Goal: Information Seeking & Learning: Find specific fact

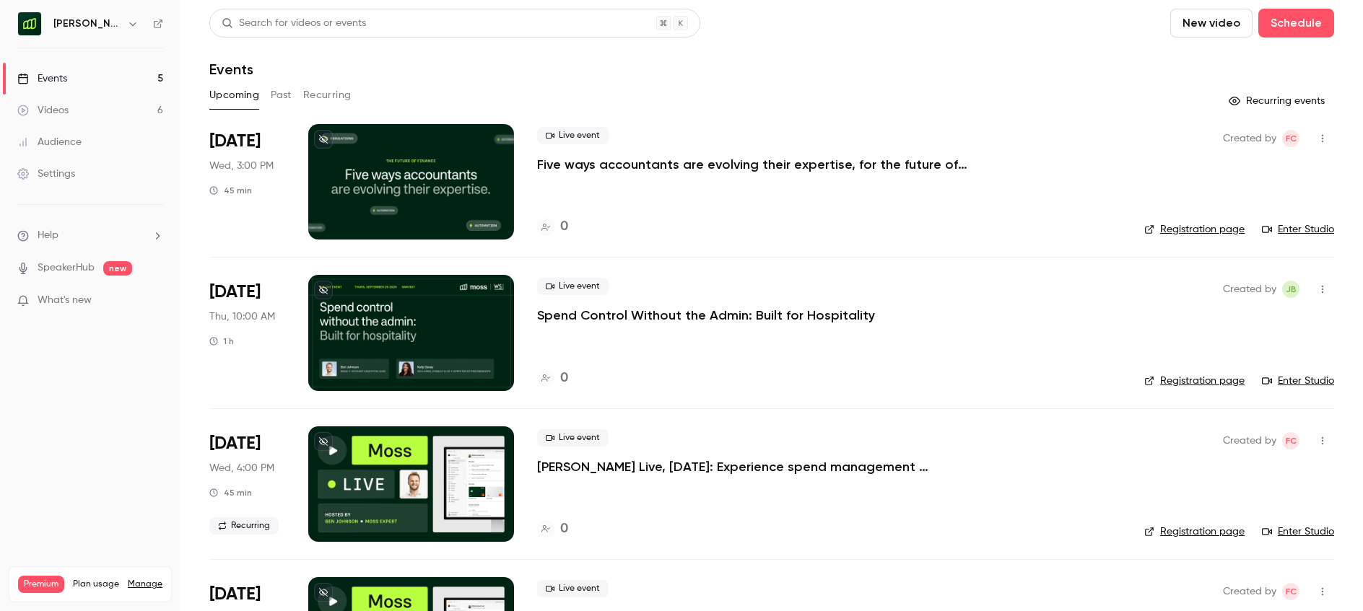
click at [272, 97] on button "Past" at bounding box center [281, 95] width 21 height 23
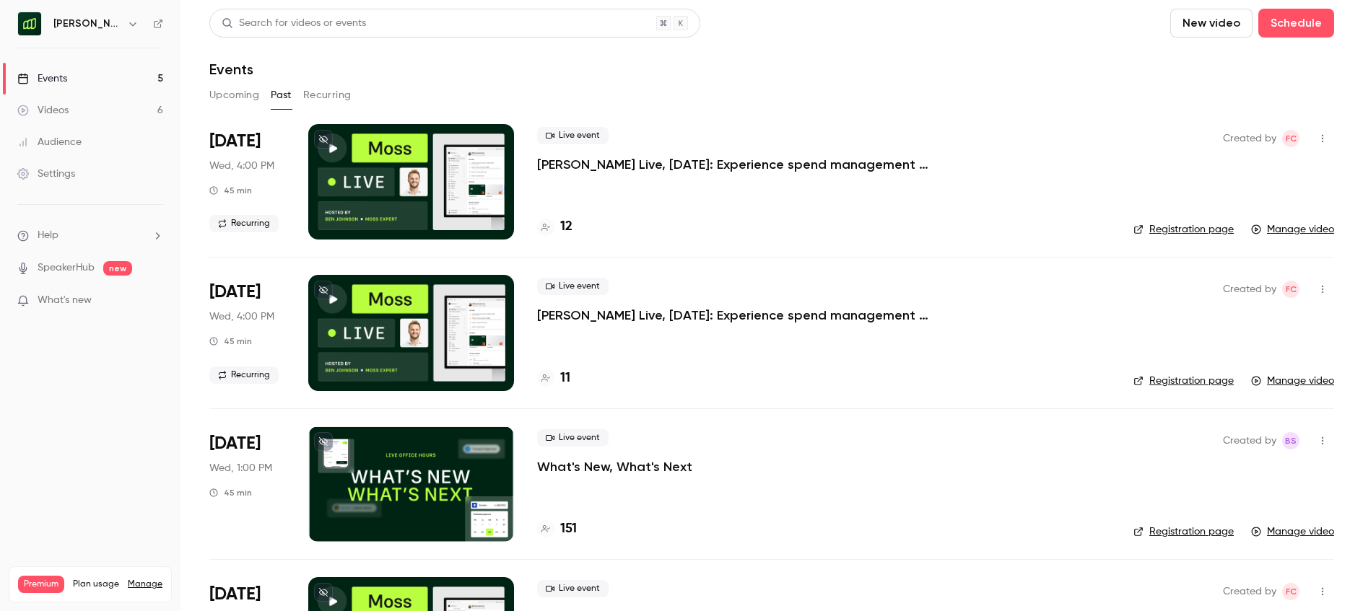
click at [127, 27] on icon "button" at bounding box center [133, 24] width 12 height 12
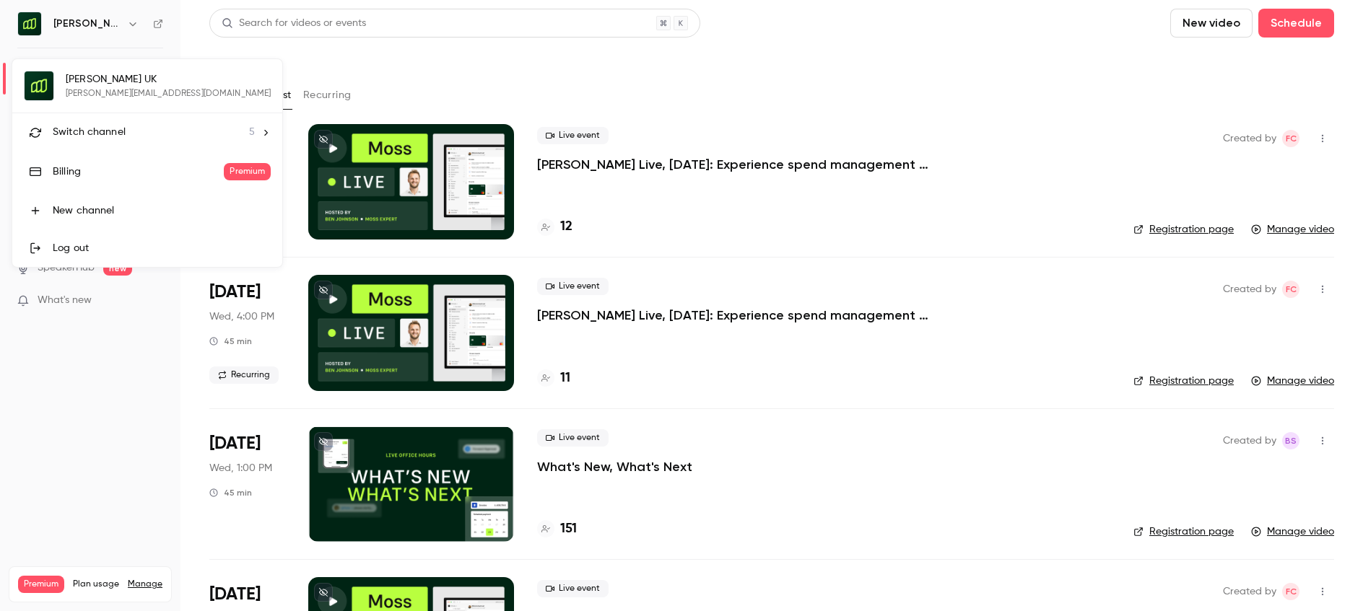
click at [126, 126] on div "Switch channel 5" at bounding box center [154, 132] width 202 height 15
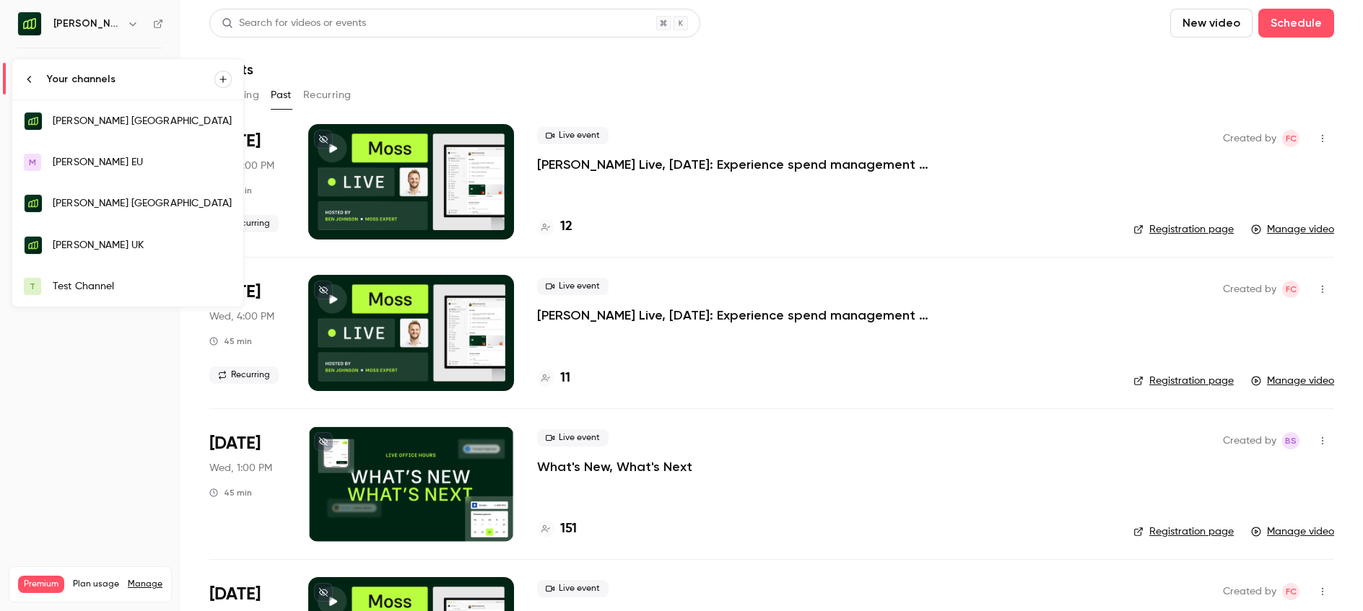
click at [124, 133] on link "[PERSON_NAME] [GEOGRAPHIC_DATA]" at bounding box center [127, 121] width 231 height 42
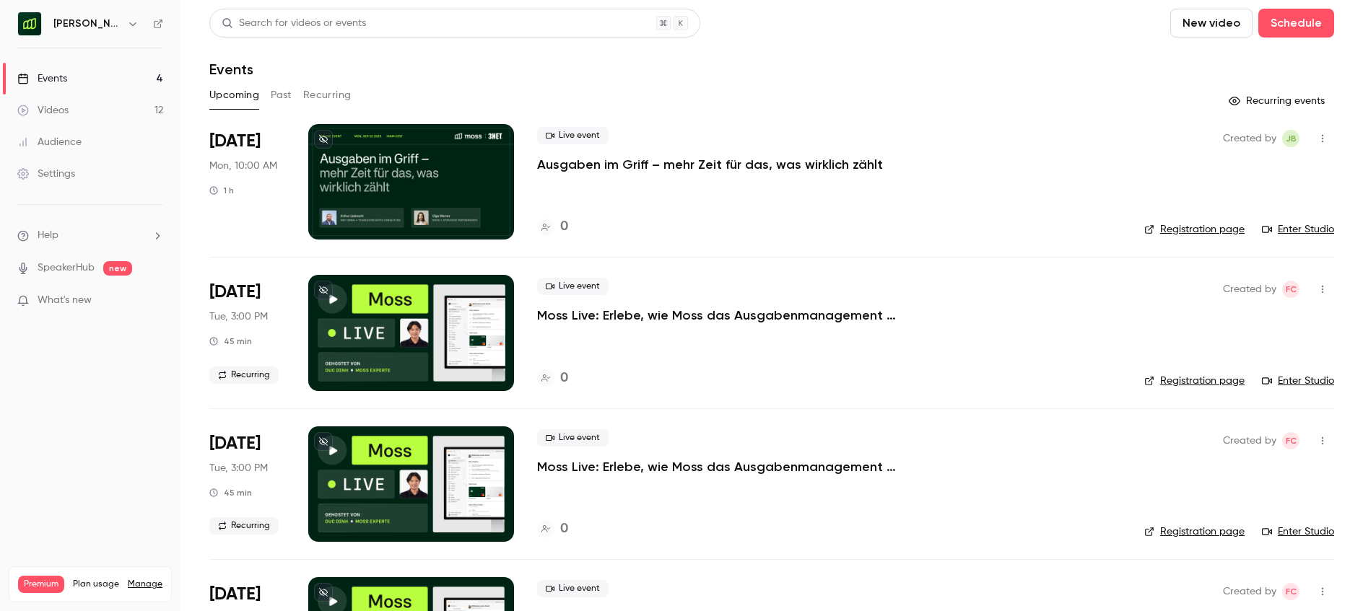
click at [281, 93] on button "Past" at bounding box center [281, 95] width 21 height 23
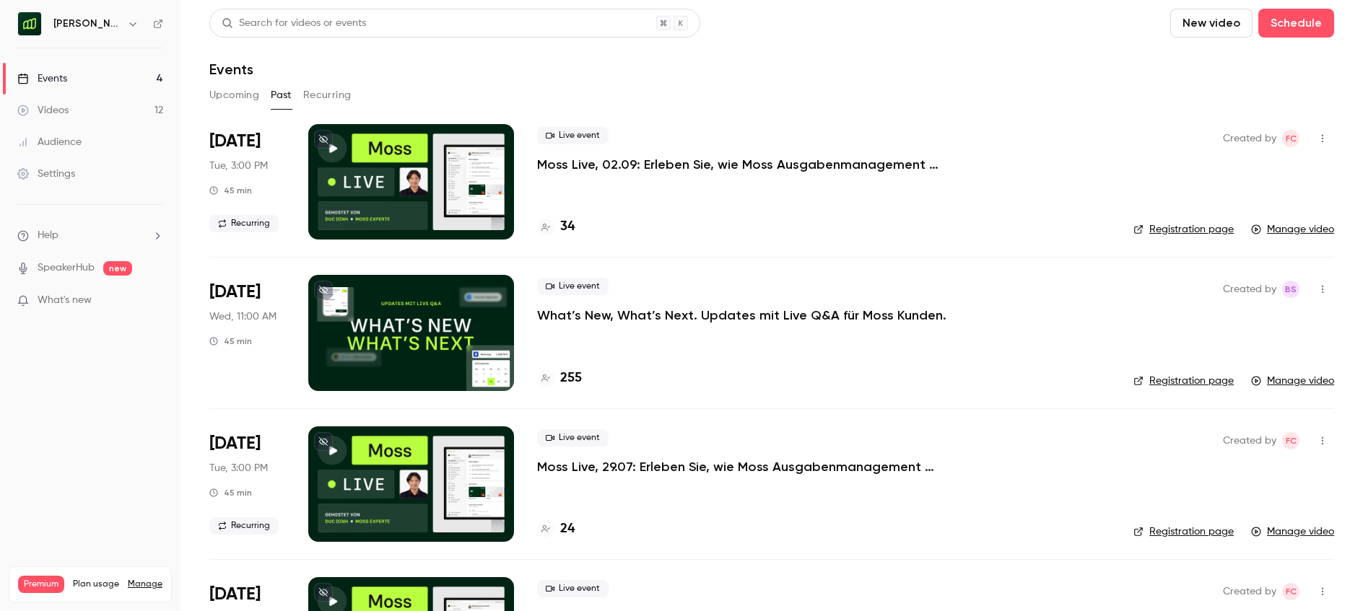
click at [767, 168] on p "Moss Live, 02.09: Erleben Sie, wie Moss Ausgabenmanagement automatisiert" at bounding box center [753, 164] width 433 height 17
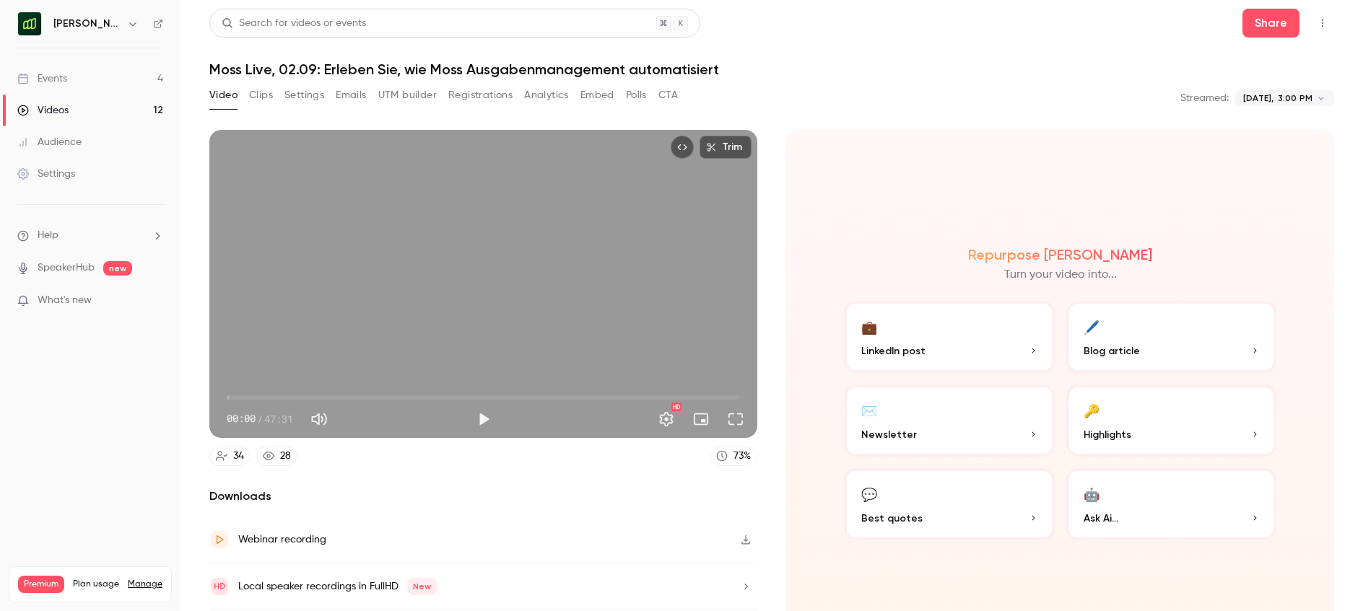
click at [484, 100] on button "Registrations" at bounding box center [480, 95] width 64 height 23
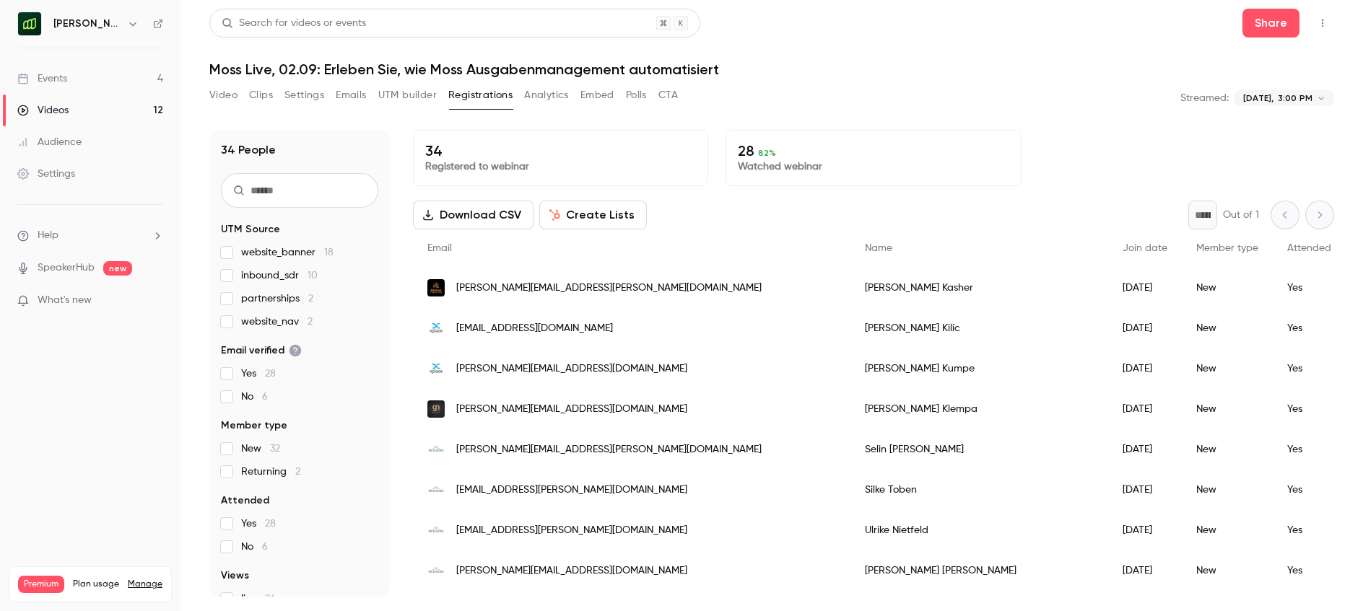
click at [553, 97] on button "Analytics" at bounding box center [546, 95] width 45 height 23
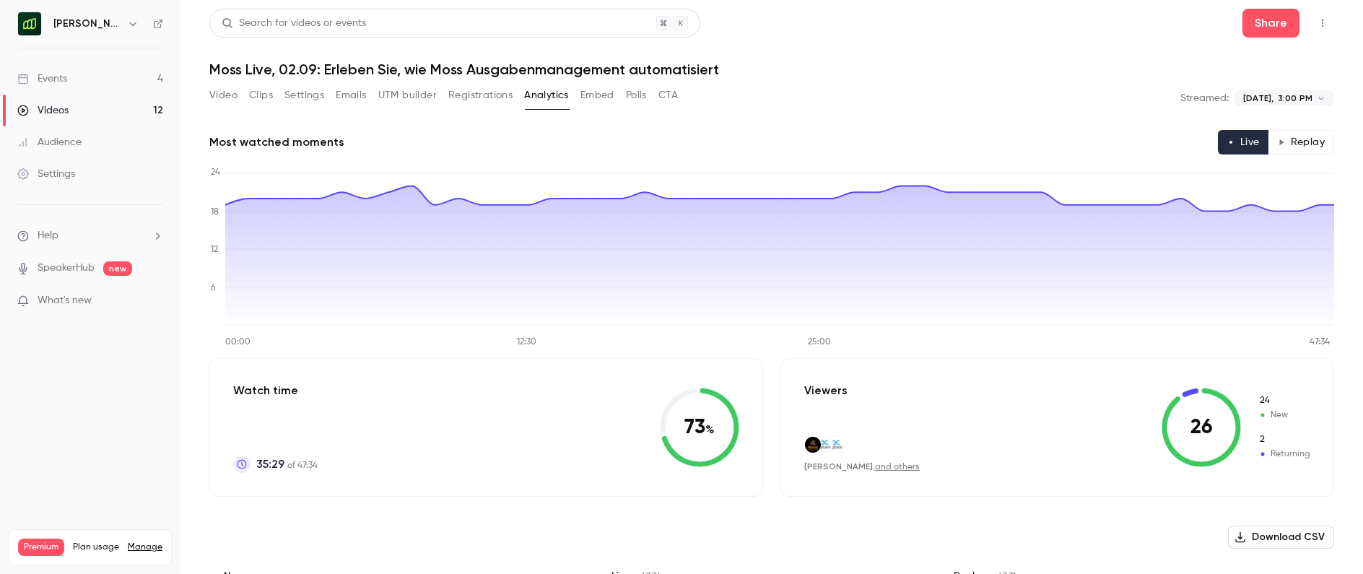
click at [966, 105] on div "**********" at bounding box center [771, 98] width 1124 height 29
click at [960, 101] on div "**********" at bounding box center [771, 98] width 1124 height 29
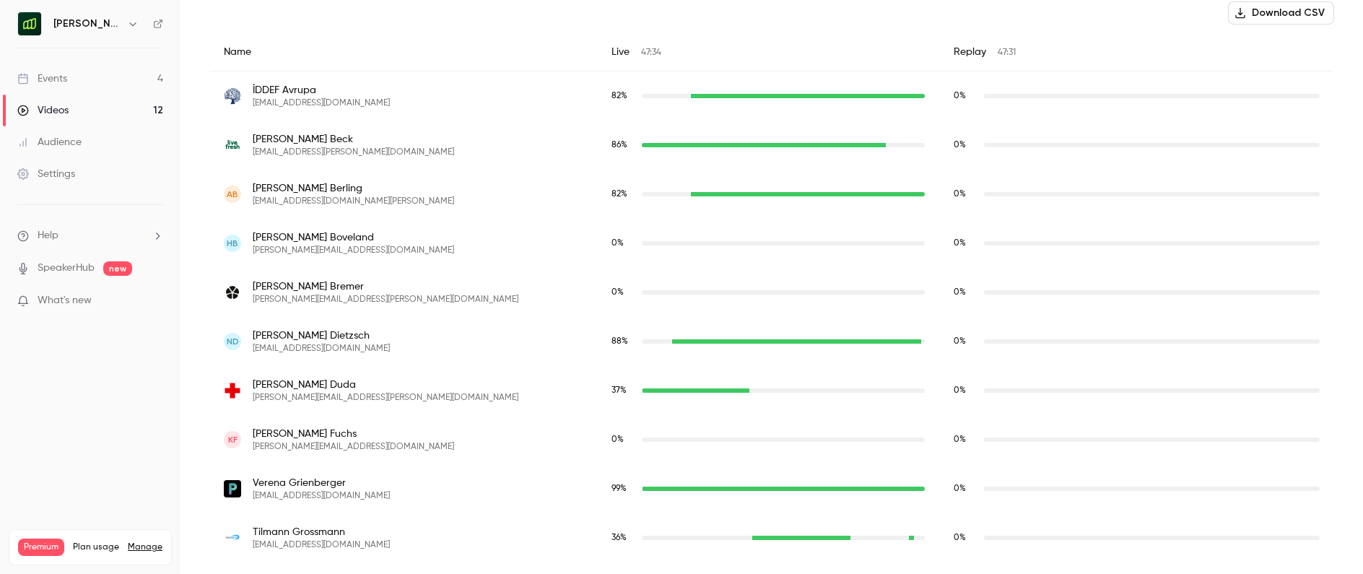
scroll to position [537, 0]
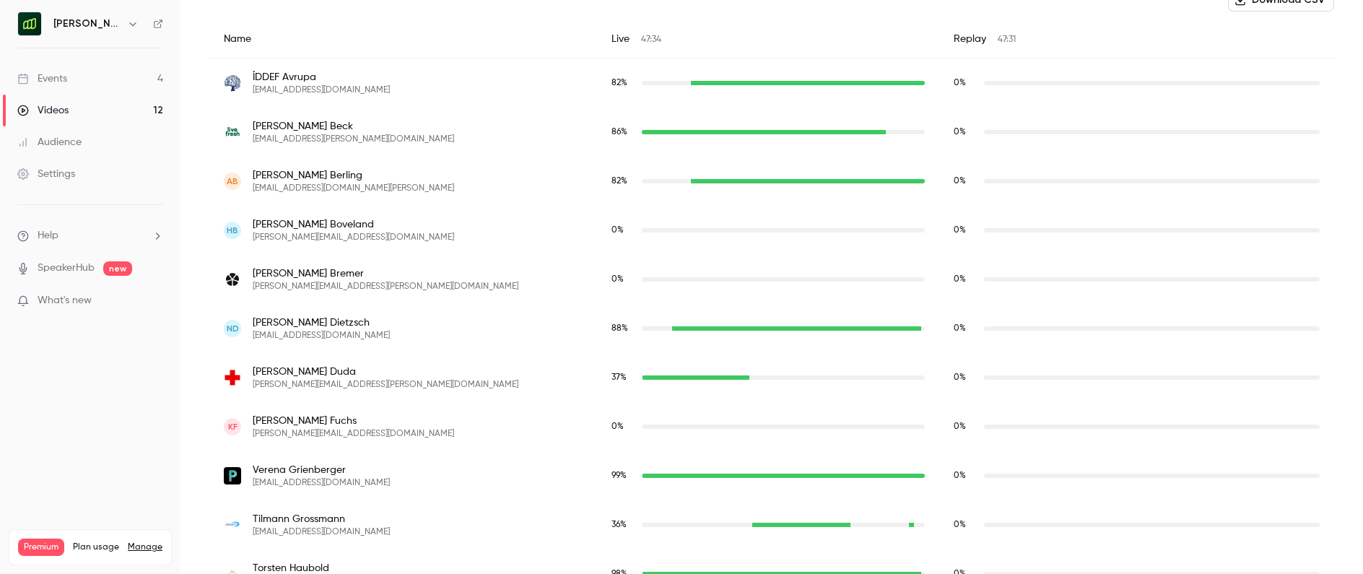
click at [309, 274] on span "[PERSON_NAME]" at bounding box center [386, 273] width 266 height 14
copy span "[PERSON_NAME]"
click at [322, 234] on span "[PERSON_NAME][EMAIL_ADDRESS][DOMAIN_NAME]" at bounding box center [353, 238] width 201 height 12
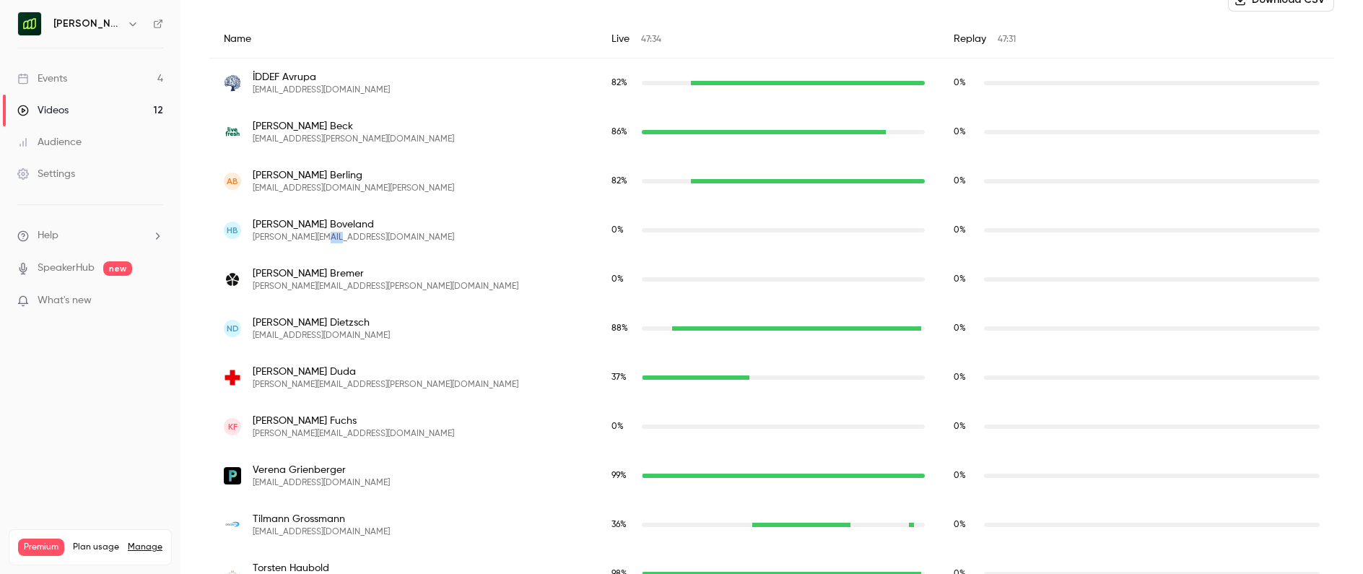
click at [322, 234] on span "[PERSON_NAME][EMAIL_ADDRESS][DOMAIN_NAME]" at bounding box center [353, 238] width 201 height 12
click at [468, 222] on div "HB [PERSON_NAME] [PERSON_NAME][EMAIL_ADDRESS][DOMAIN_NAME]" at bounding box center [403, 230] width 359 height 26
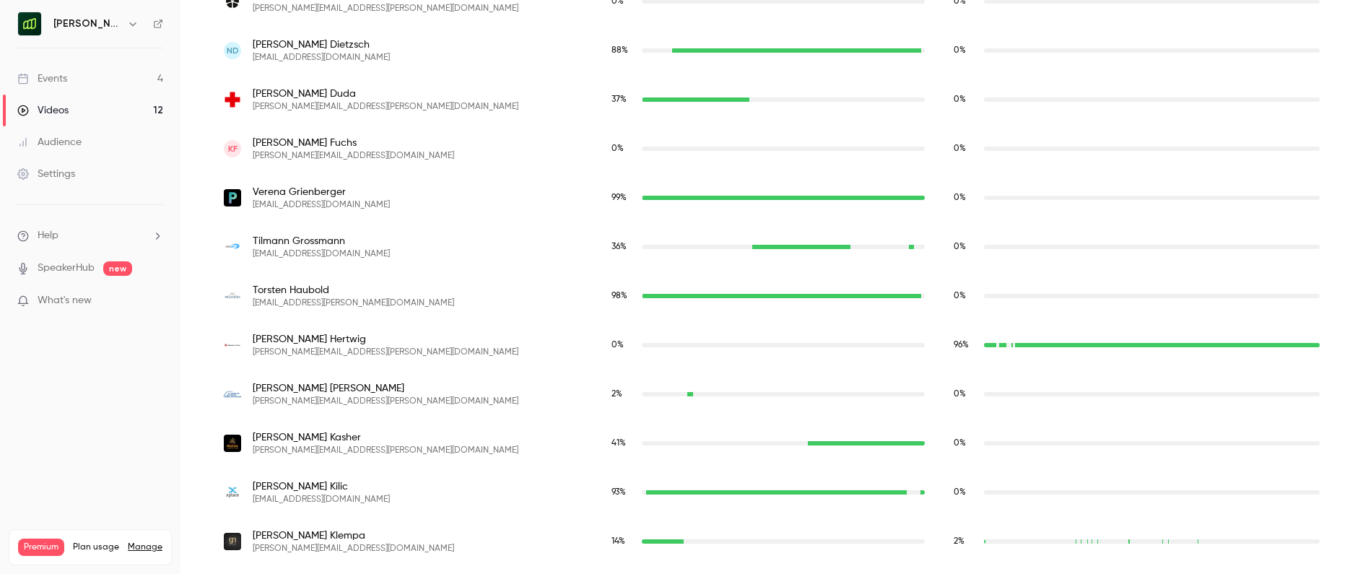
scroll to position [870, 0]
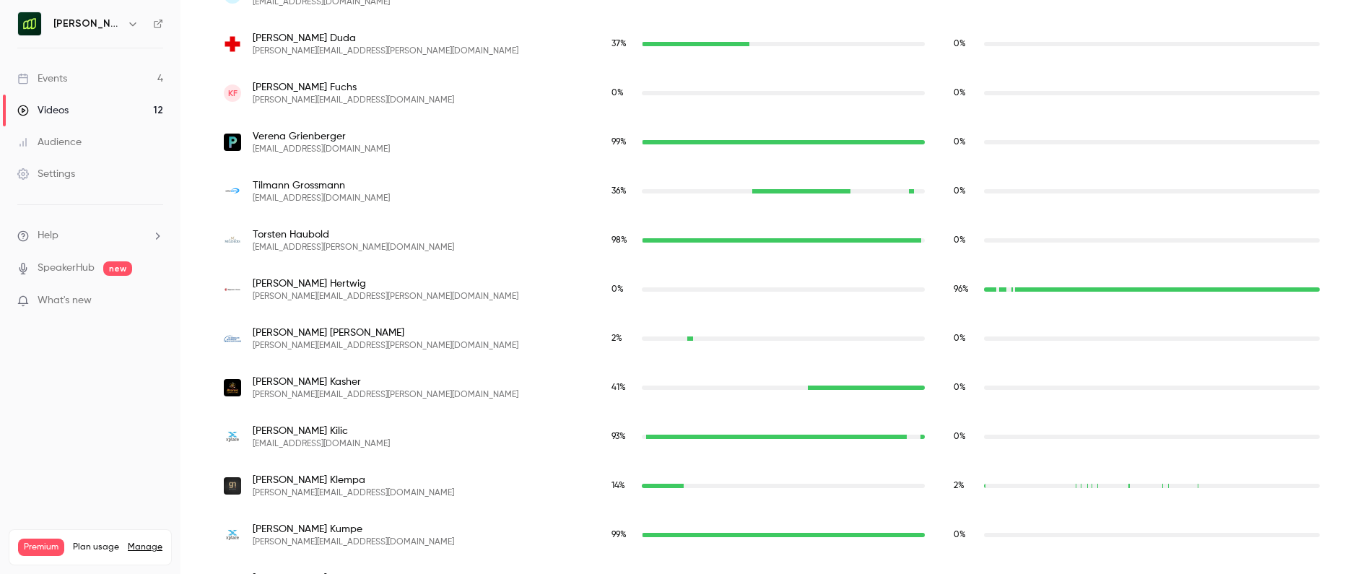
click at [294, 100] on span "[PERSON_NAME][EMAIL_ADDRESS][DOMAIN_NAME]" at bounding box center [353, 101] width 201 height 12
click at [380, 91] on div "KF Katharina Fuchs [EMAIL_ADDRESS][DOMAIN_NAME]" at bounding box center [403, 93] width 359 height 26
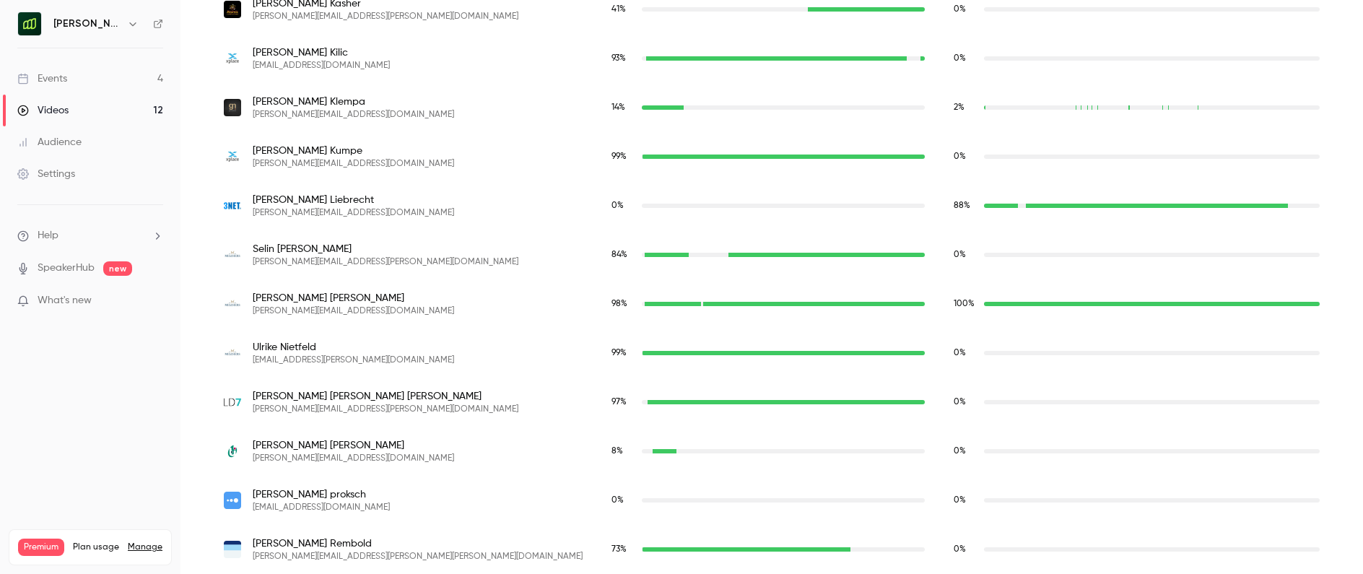
scroll to position [1261, 0]
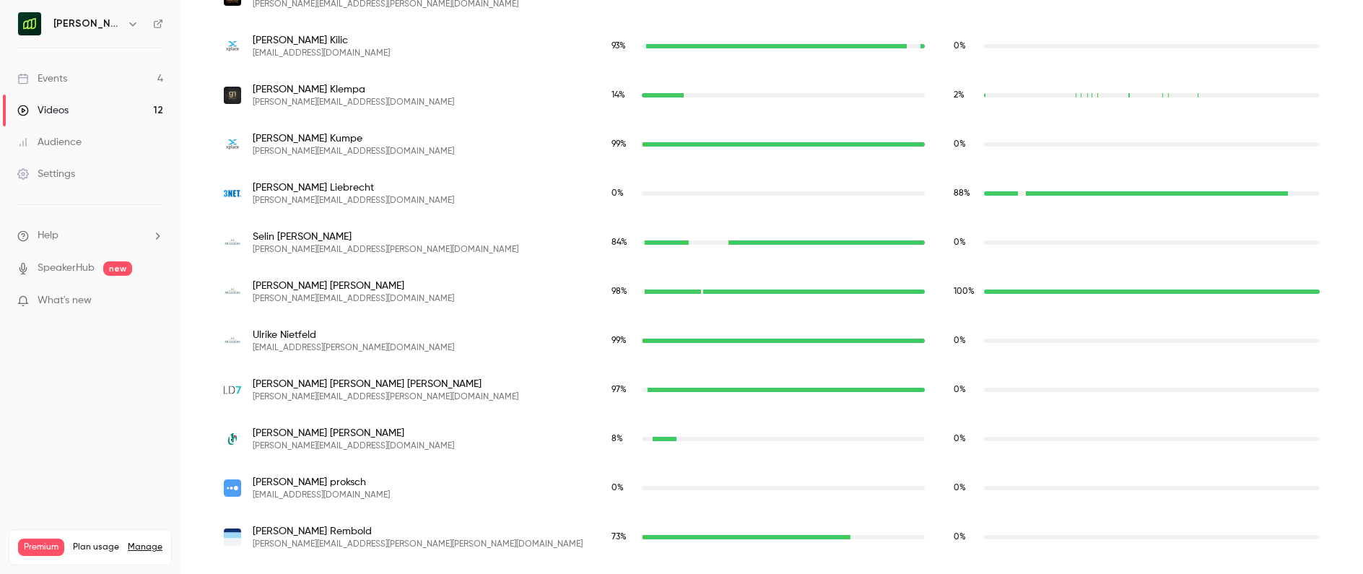
click at [276, 200] on span "[PERSON_NAME][EMAIL_ADDRESS][DOMAIN_NAME]" at bounding box center [353, 201] width 201 height 12
copy span "[PERSON_NAME][EMAIL_ADDRESS][DOMAIN_NAME]"
click at [330, 446] on span "[PERSON_NAME][EMAIL_ADDRESS][DOMAIN_NAME]" at bounding box center [353, 446] width 201 height 12
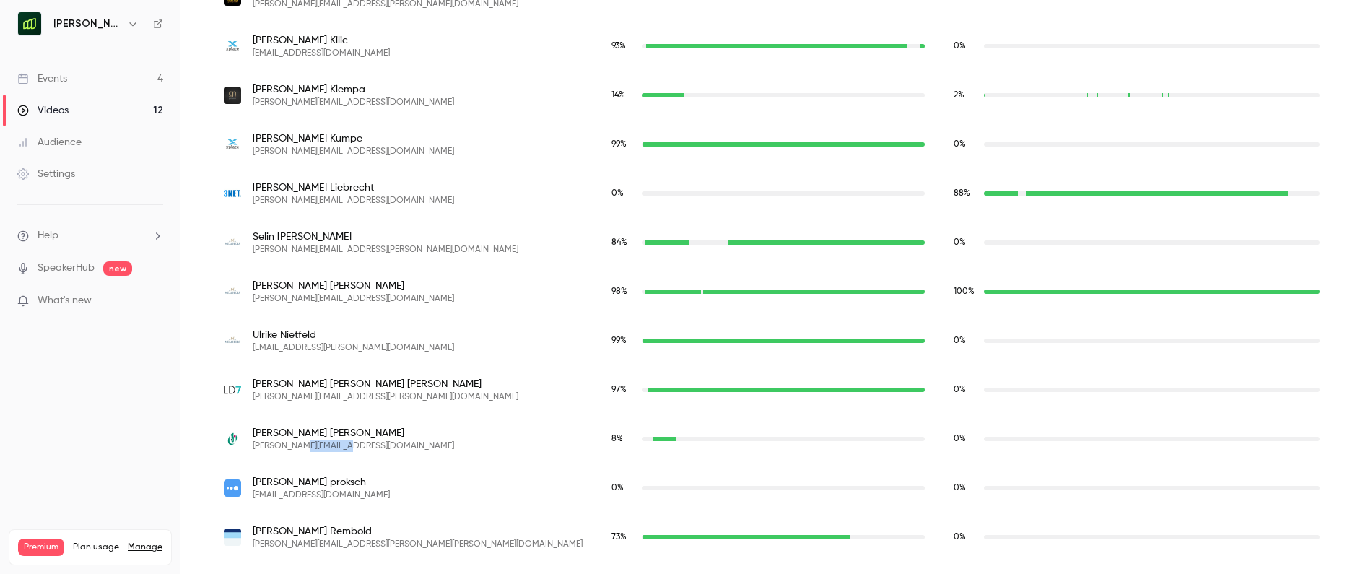
click at [330, 446] on span "[PERSON_NAME][EMAIL_ADDRESS][DOMAIN_NAME]" at bounding box center [353, 446] width 201 height 12
copy span "[PERSON_NAME][EMAIL_ADDRESS][DOMAIN_NAME]"
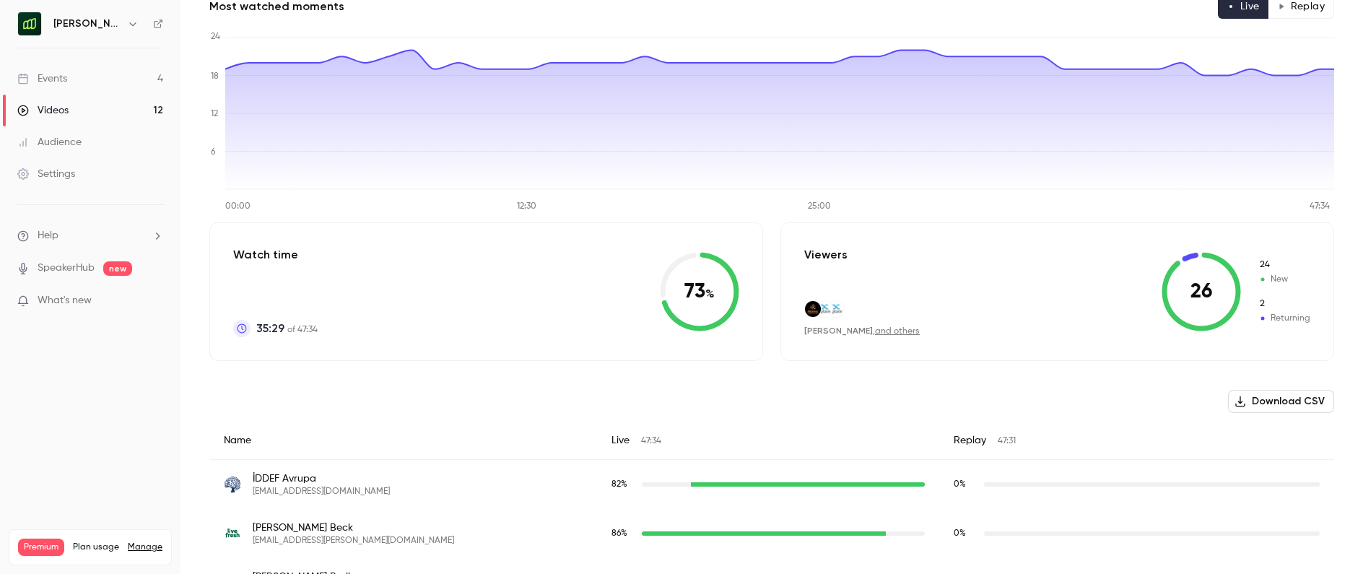
scroll to position [0, 0]
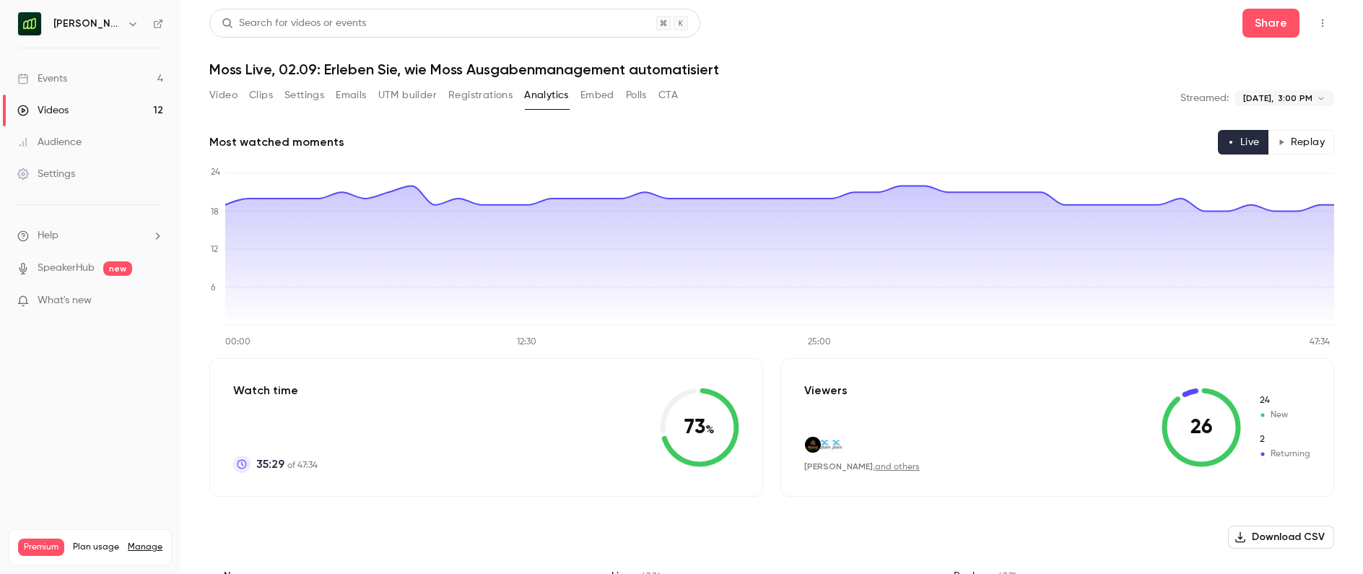
click at [113, 30] on h6 "[PERSON_NAME] [GEOGRAPHIC_DATA]" at bounding box center [87, 24] width 68 height 14
click at [114, 25] on h6 "[PERSON_NAME] [GEOGRAPHIC_DATA]" at bounding box center [87, 24] width 68 height 14
click at [130, 27] on icon "button" at bounding box center [133, 24] width 12 height 12
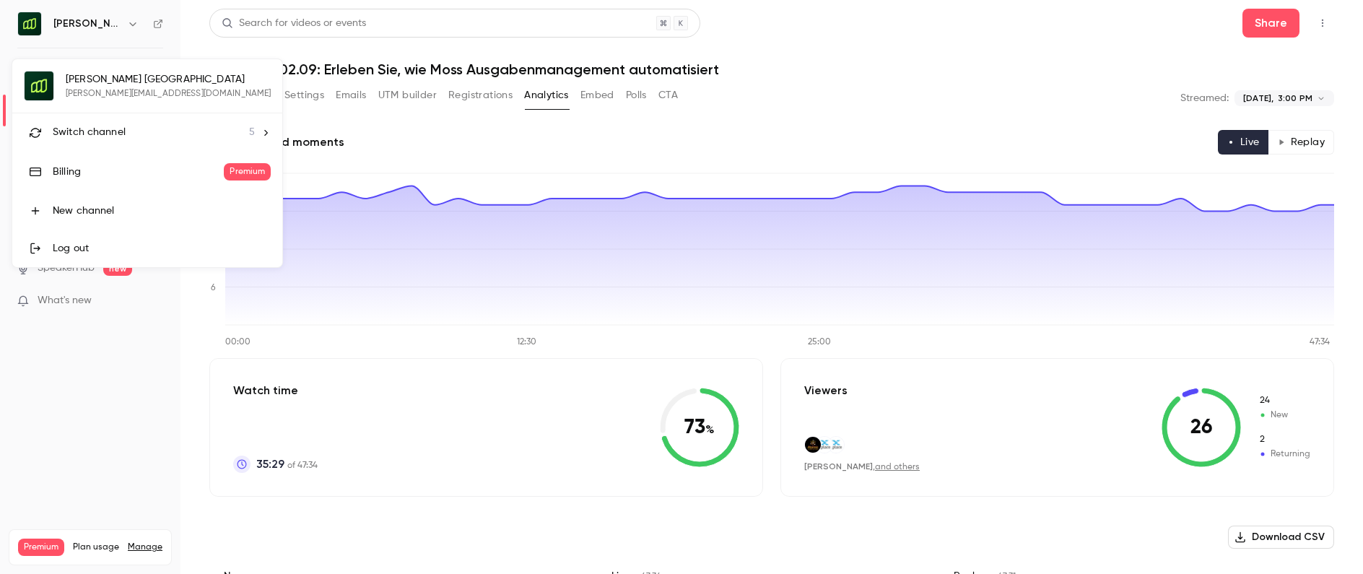
drag, startPoint x: 115, startPoint y: 138, endPoint x: 135, endPoint y: 138, distance: 19.5
click at [115, 138] on span "Switch channel" at bounding box center [89, 132] width 73 height 15
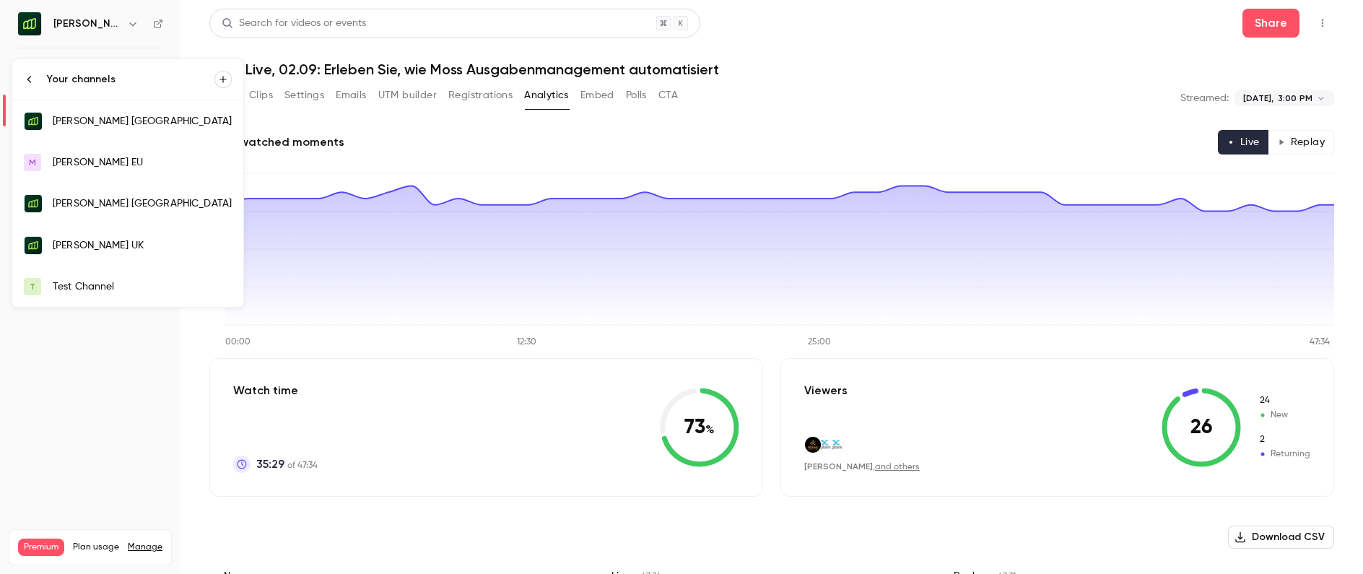
click at [131, 236] on link "[PERSON_NAME] UK" at bounding box center [127, 245] width 231 height 42
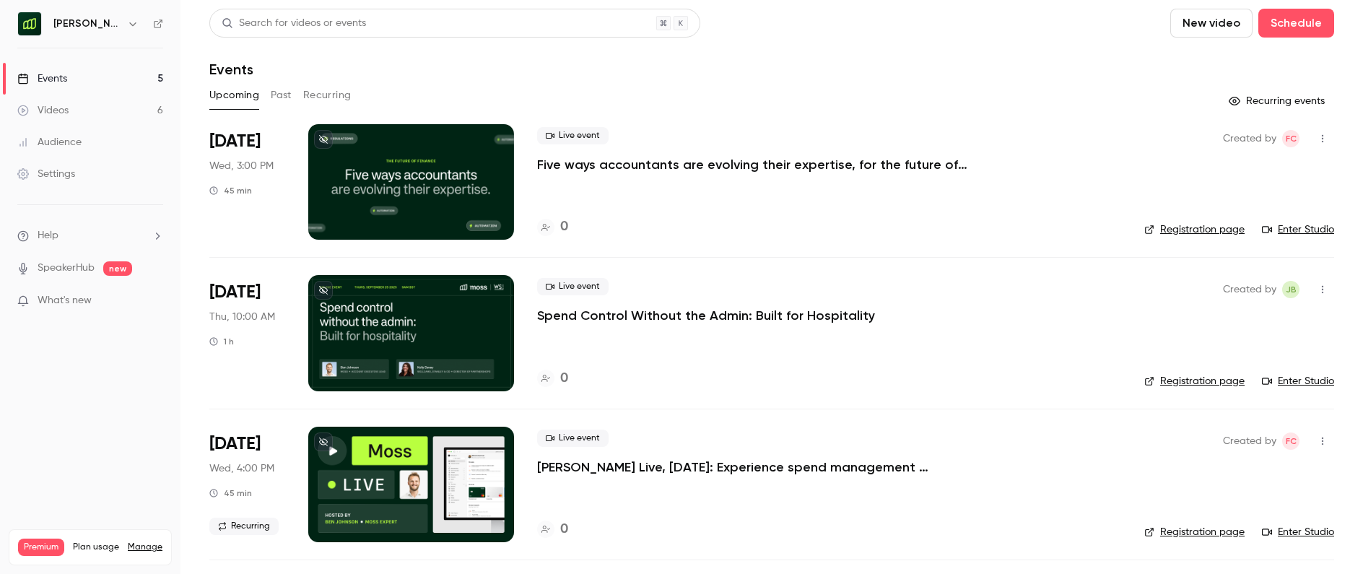
click at [271, 89] on button "Past" at bounding box center [281, 95] width 21 height 23
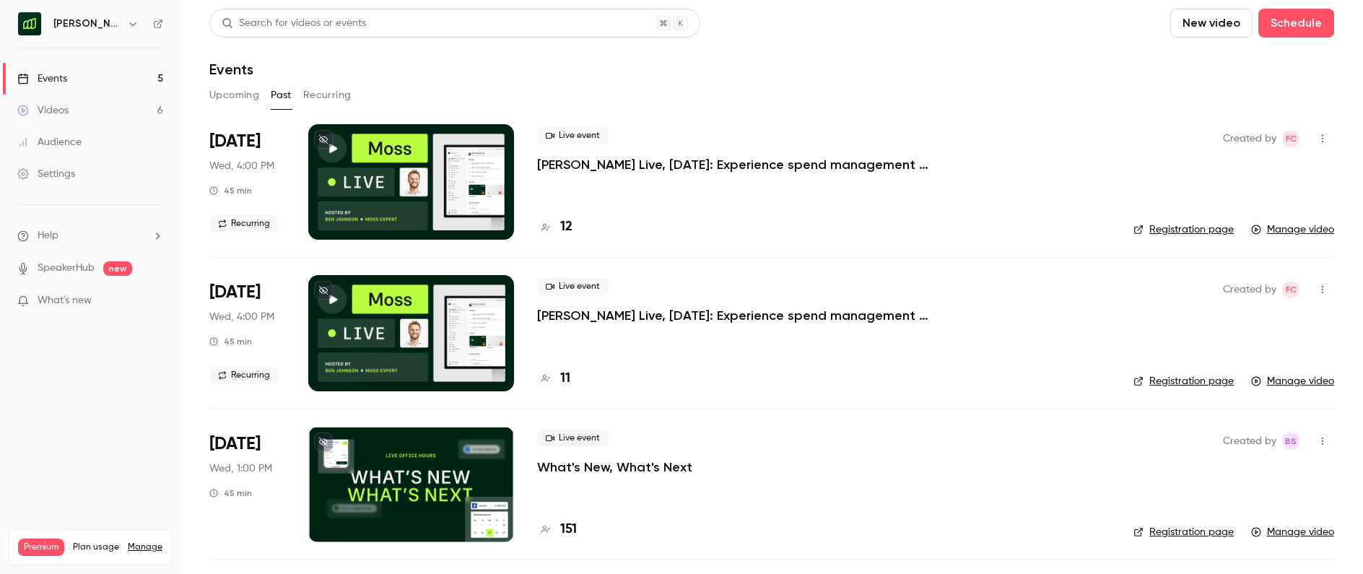
click at [232, 92] on button "Upcoming" at bounding box center [234, 95] width 50 height 23
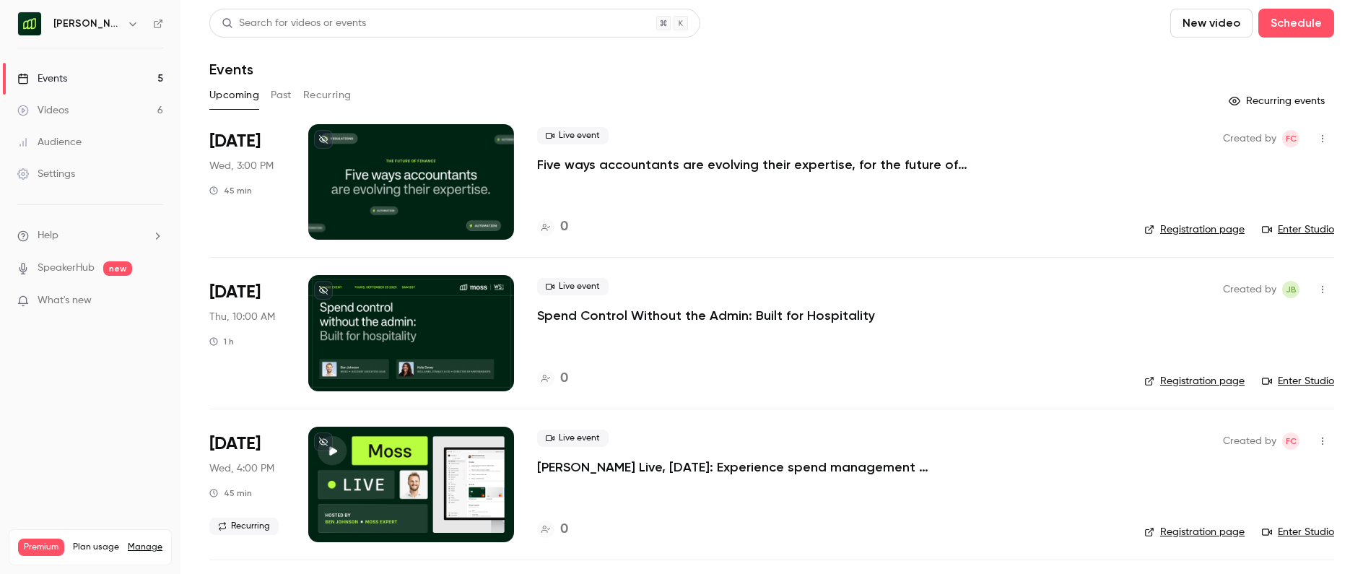
click at [281, 90] on button "Past" at bounding box center [281, 95] width 21 height 23
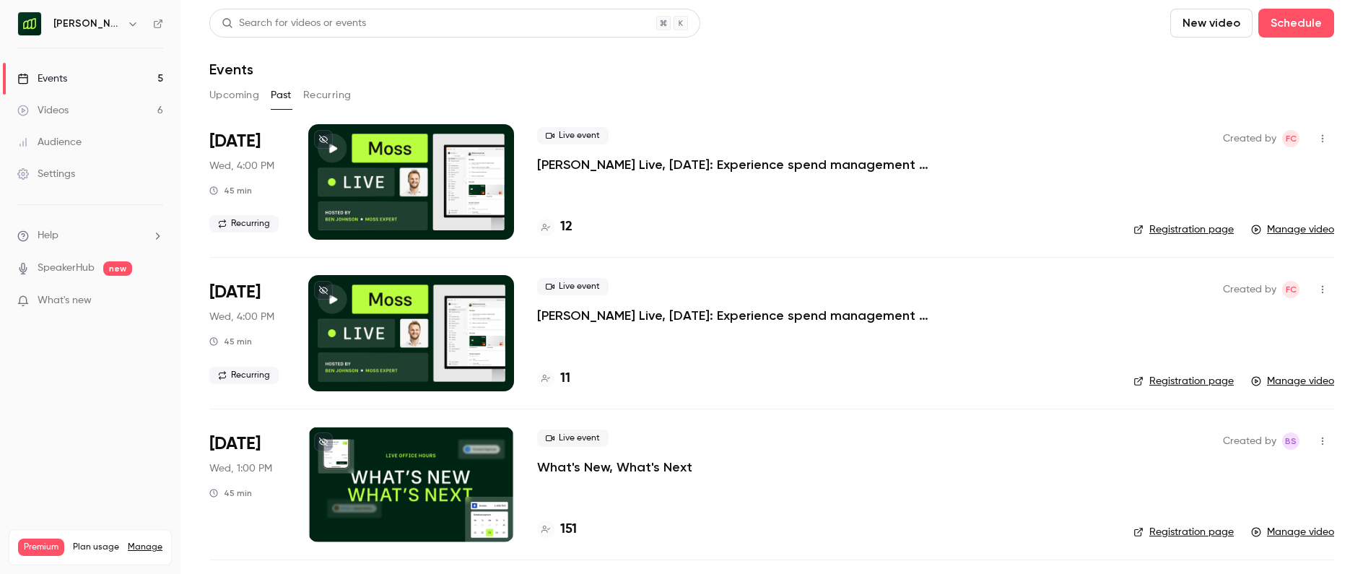
click at [686, 154] on div "Live event [PERSON_NAME] Live, [DATE]: Experience spend management automation w…" at bounding box center [823, 150] width 573 height 46
click at [703, 163] on p "[PERSON_NAME] Live, [DATE]: Experience spend management automation with [PERSON…" at bounding box center [753, 164] width 433 height 17
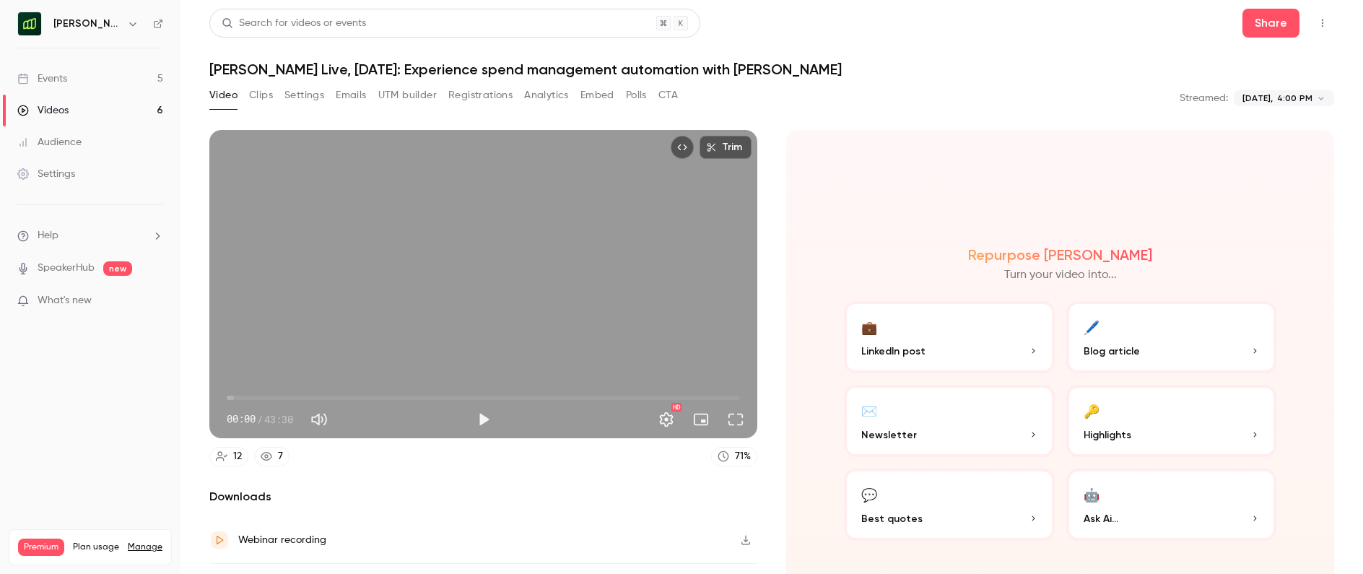
click at [484, 95] on button "Registrations" at bounding box center [480, 95] width 64 height 23
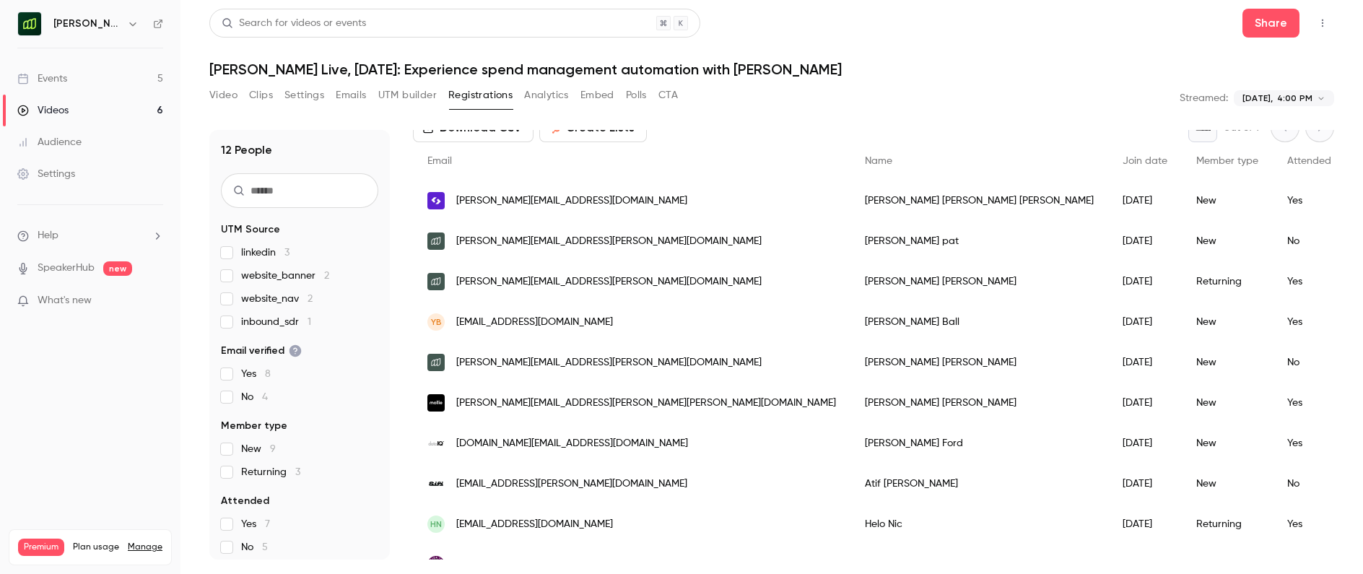
scroll to position [95, 0]
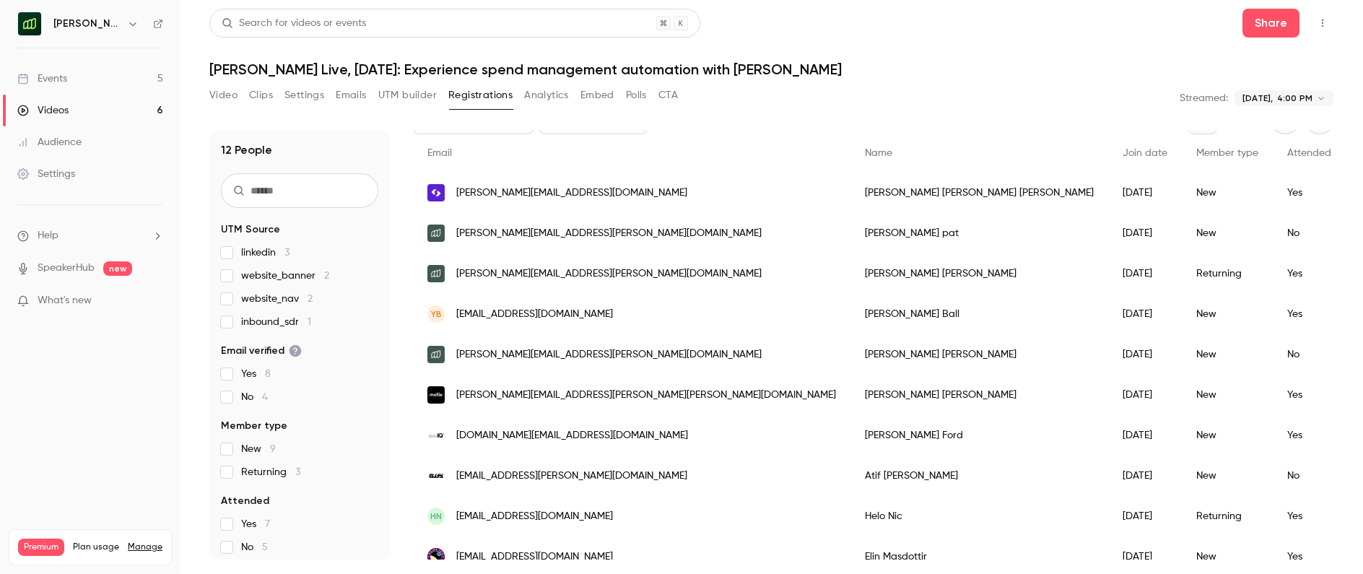
click at [532, 97] on button "Analytics" at bounding box center [546, 95] width 45 height 23
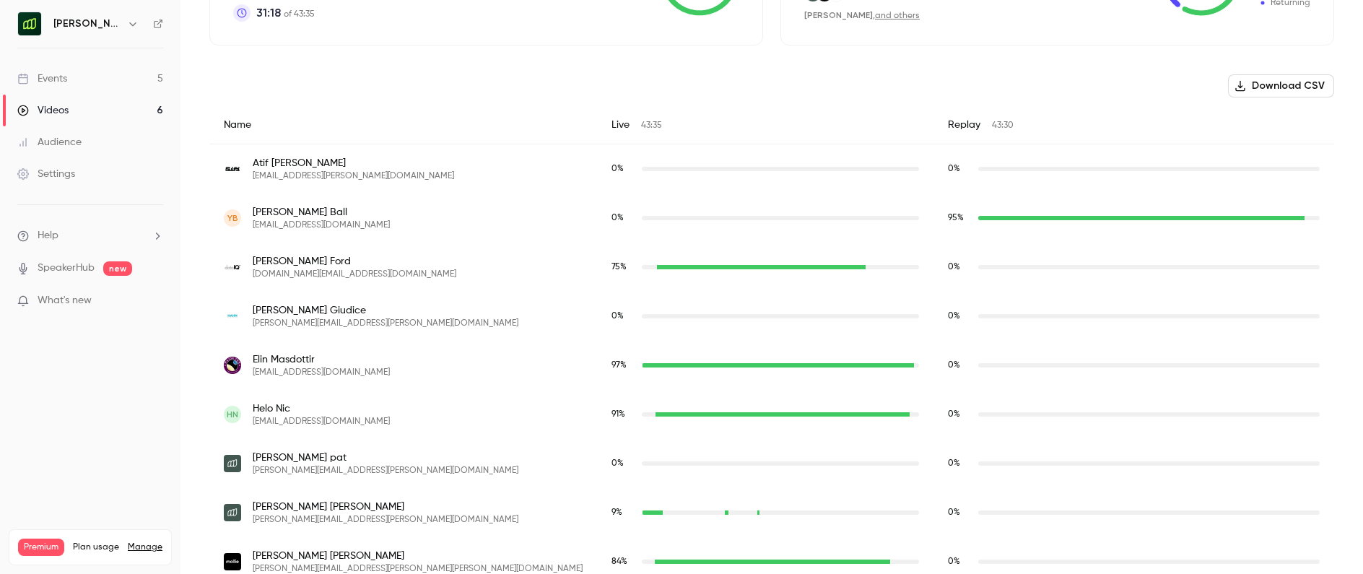
scroll to position [448, 0]
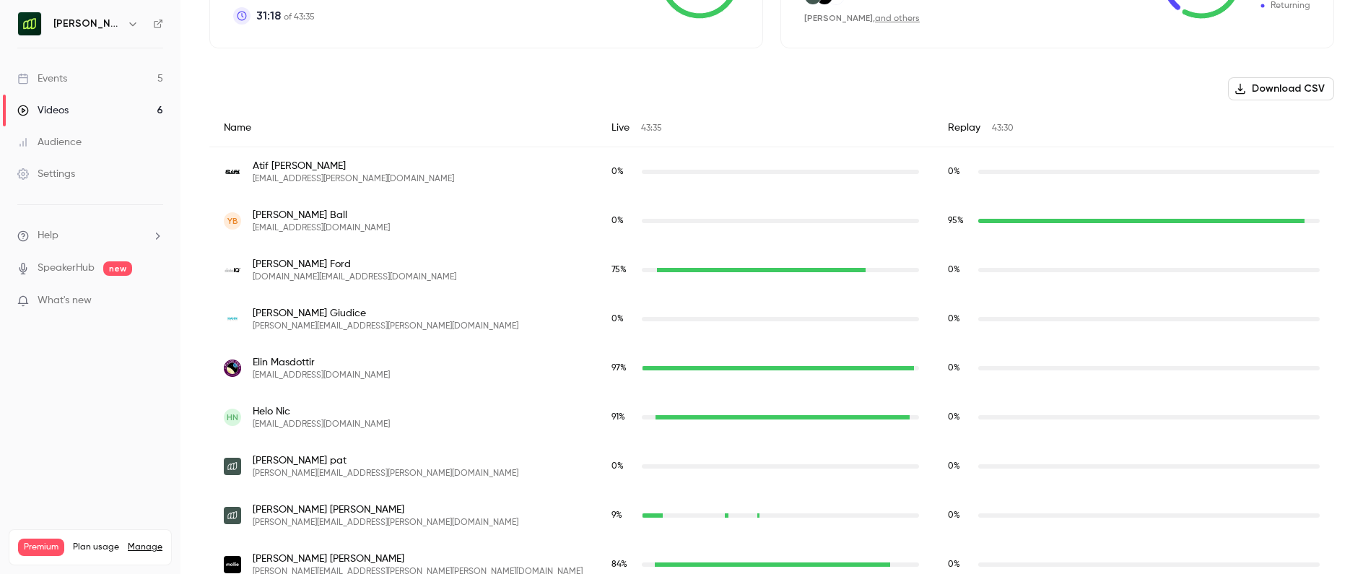
click at [300, 230] on span "[EMAIL_ADDRESS][DOMAIN_NAME]" at bounding box center [321, 228] width 137 height 12
copy span "[EMAIL_ADDRESS][DOMAIN_NAME]"
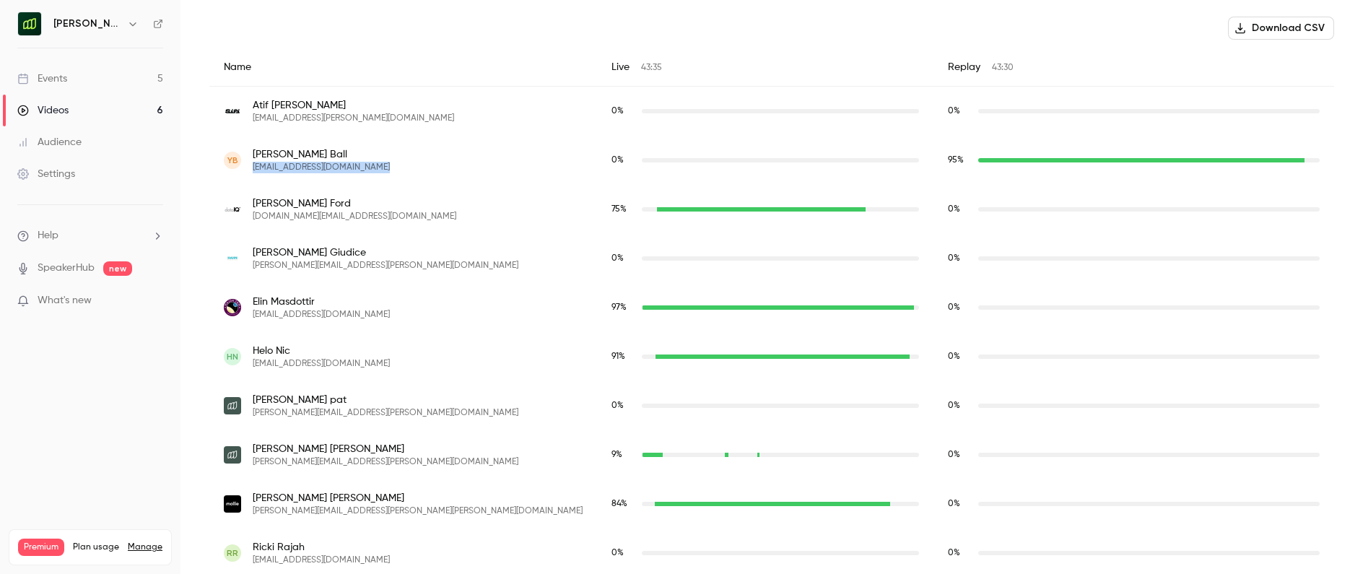
click at [338, 171] on span "[EMAIL_ADDRESS][DOMAIN_NAME]" at bounding box center [321, 168] width 137 height 12
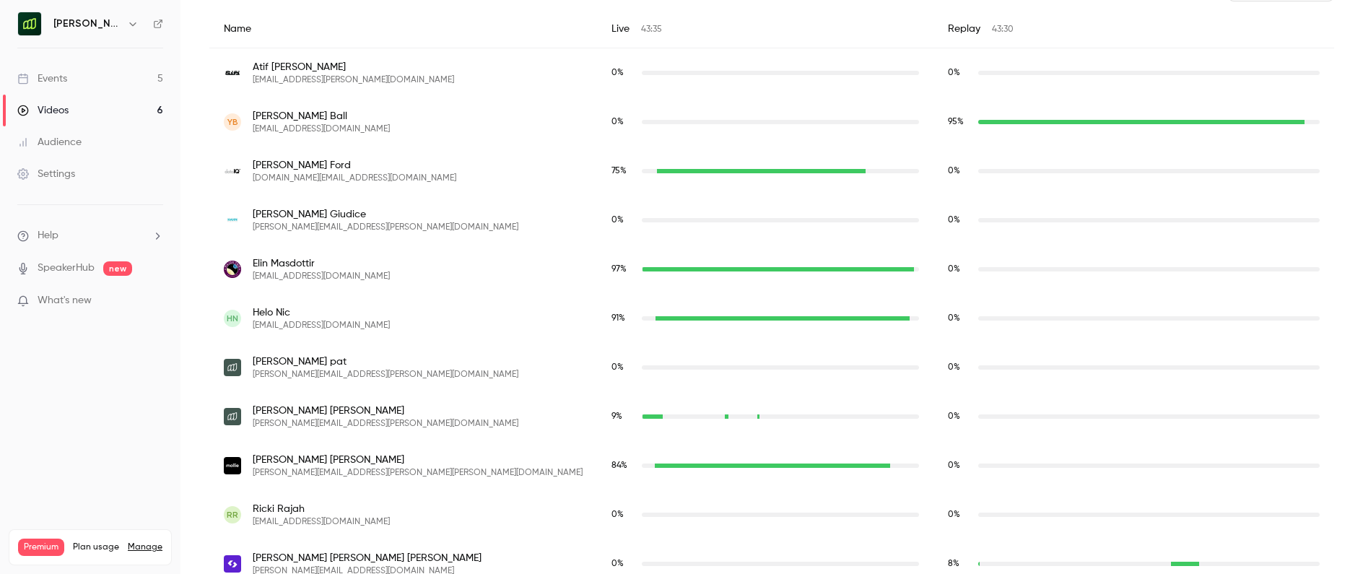
scroll to position [530, 0]
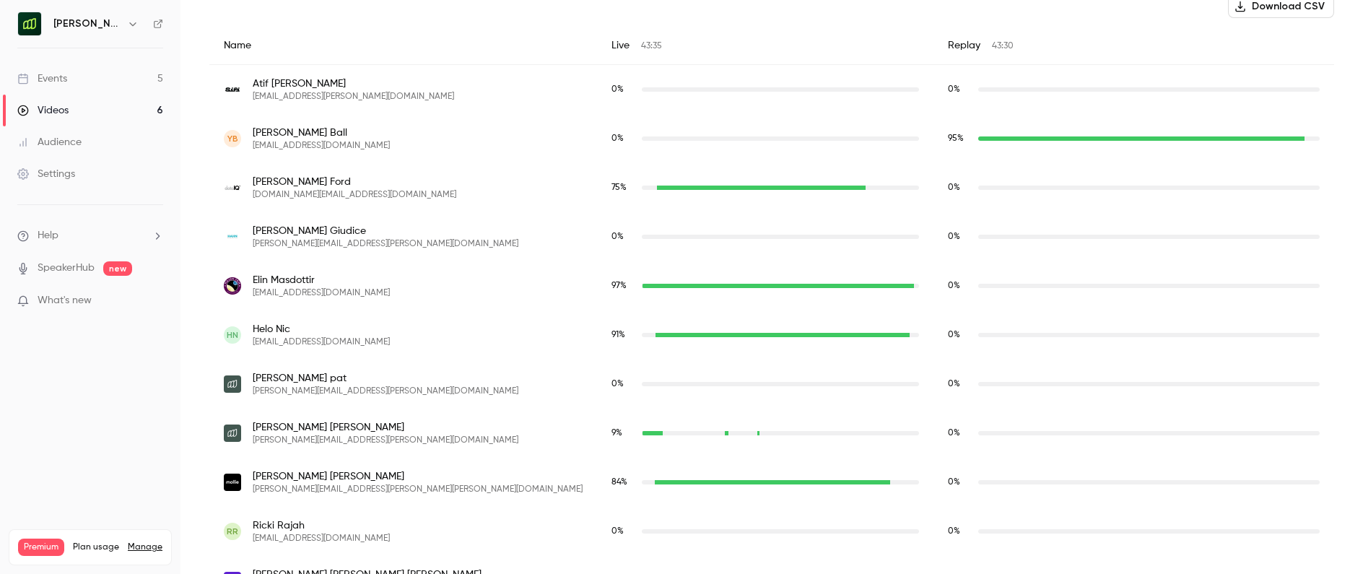
click at [318, 338] on span "[EMAIL_ADDRESS][DOMAIN_NAME]" at bounding box center [321, 342] width 137 height 12
copy span "[EMAIL_ADDRESS][DOMAIN_NAME]"
click at [270, 298] on span "[EMAIL_ADDRESS][DOMAIN_NAME]" at bounding box center [321, 293] width 137 height 12
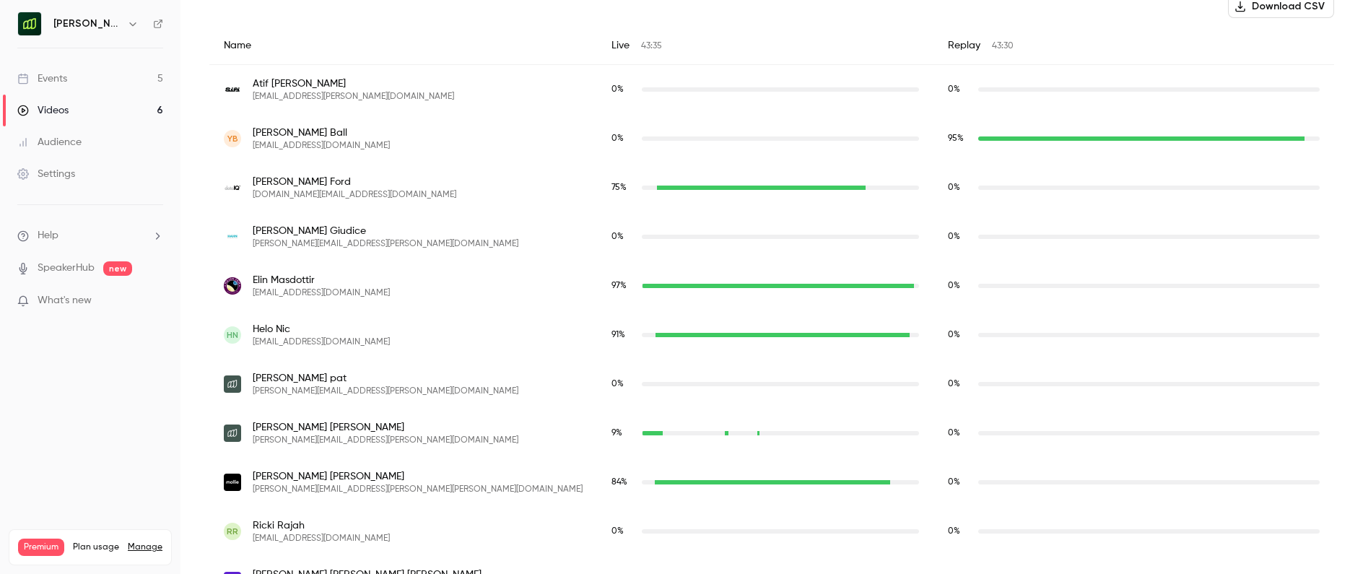
click at [284, 291] on span "[EMAIL_ADDRESS][DOMAIN_NAME]" at bounding box center [321, 293] width 137 height 12
copy span "[EMAIL_ADDRESS][DOMAIN_NAME]"
